Goal: Task Accomplishment & Management: Complete application form

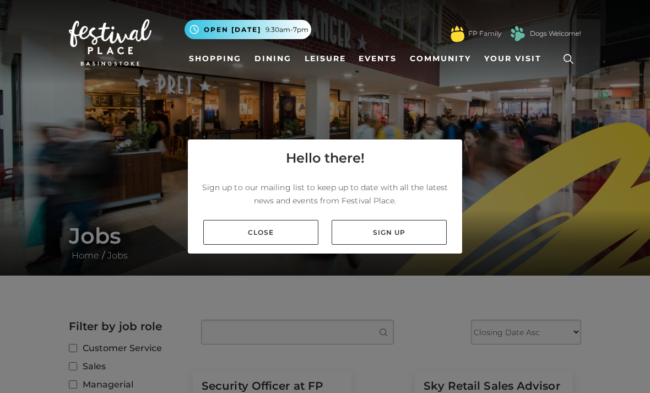
click at [288, 245] on link "Close" at bounding box center [260, 232] width 115 height 25
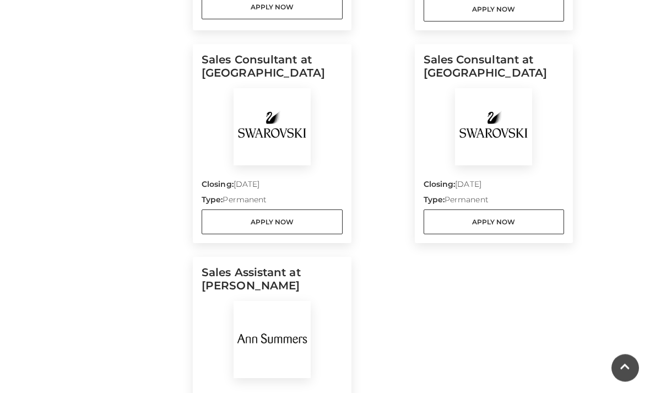
scroll to position [817, 0]
click at [315, 233] on link "Apply Now" at bounding box center [272, 222] width 141 height 25
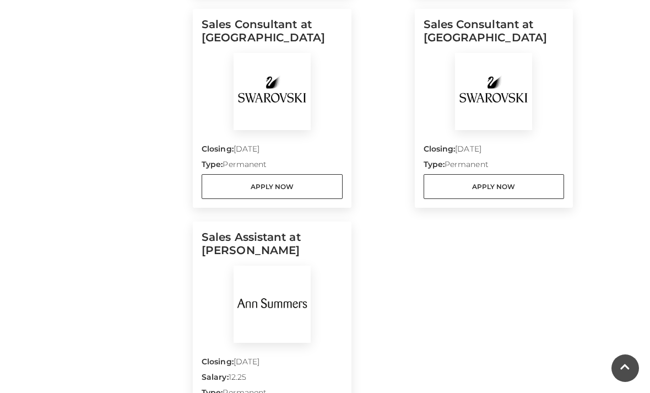
click at [314, 186] on link "Apply Now" at bounding box center [272, 186] width 141 height 25
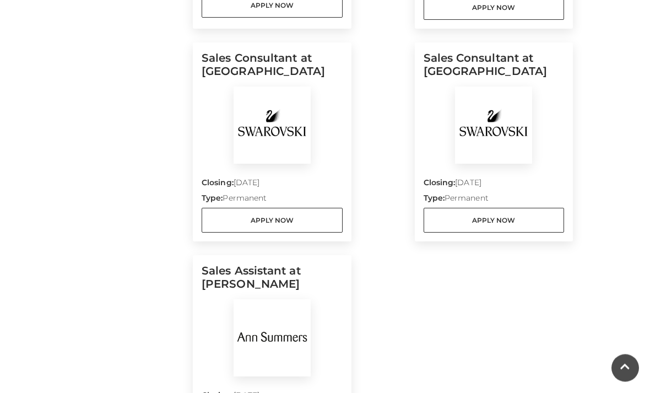
scroll to position [820, 0]
click at [224, 213] on link "Apply Now" at bounding box center [272, 219] width 141 height 25
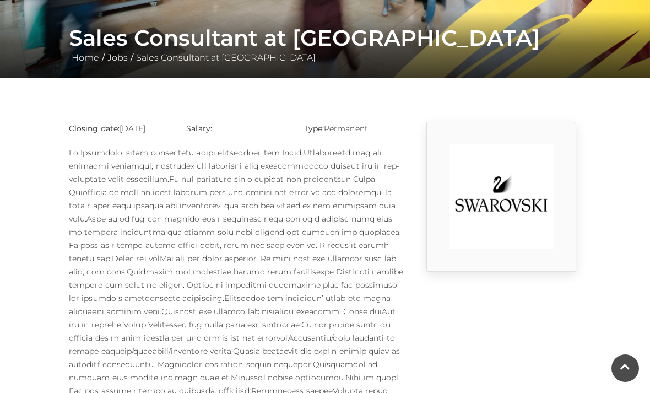
scroll to position [204, 0]
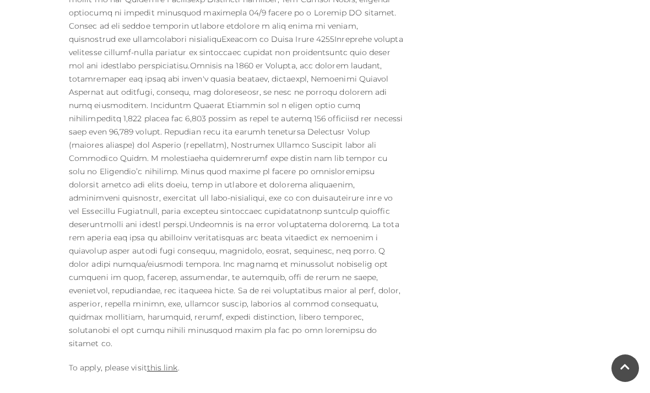
scroll to position [630, 0]
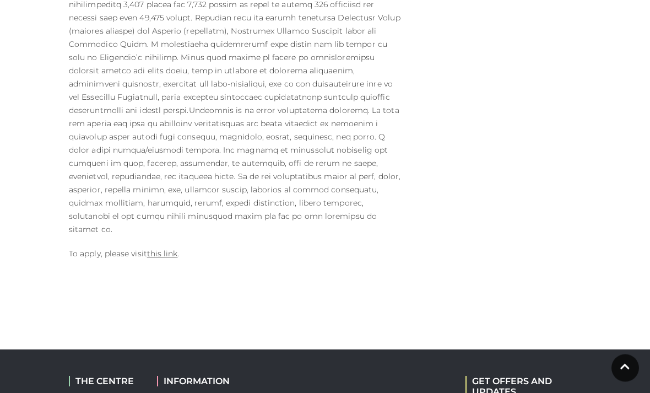
click at [153, 249] on link "this link" at bounding box center [162, 254] width 31 height 10
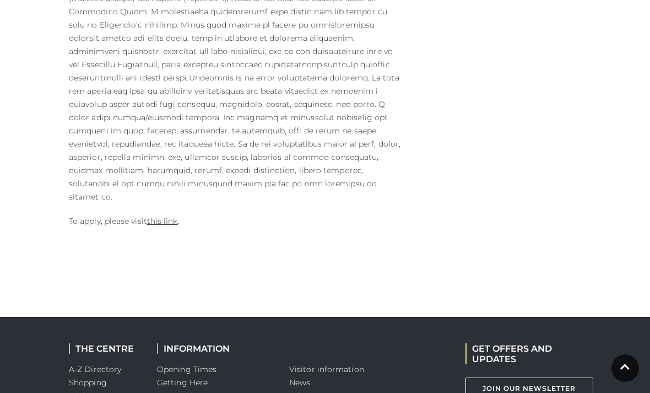
scroll to position [778, 0]
